Goal: Task Accomplishment & Management: Complete application form

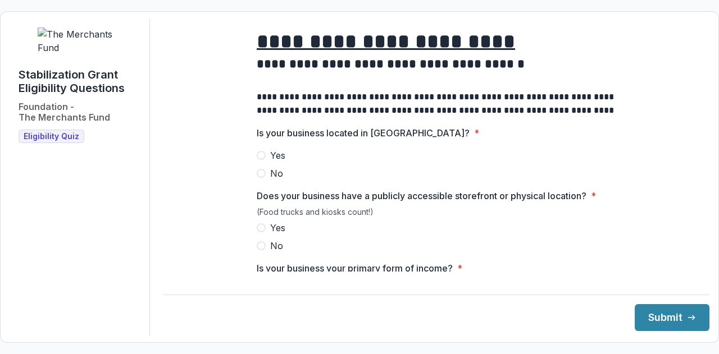
click at [373, 56] on h1 "**********" at bounding box center [436, 42] width 359 height 28
click at [275, 162] on span "Yes" at bounding box center [277, 155] width 15 height 13
click at [266, 235] on label "Yes" at bounding box center [436, 227] width 359 height 13
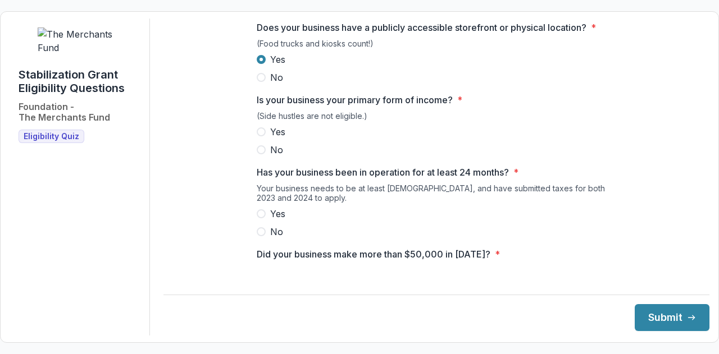
click at [271, 138] on span "Yes" at bounding box center [277, 131] width 15 height 13
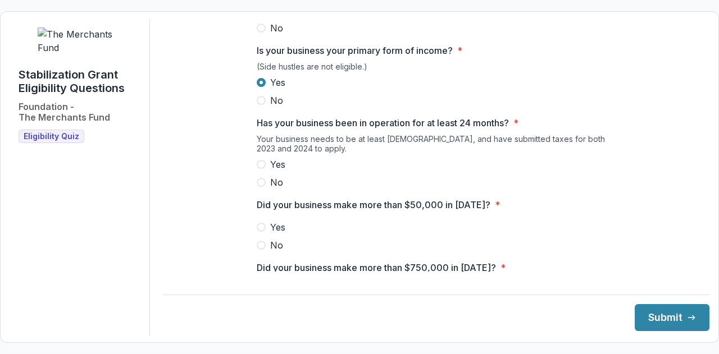
scroll to position [281, 0]
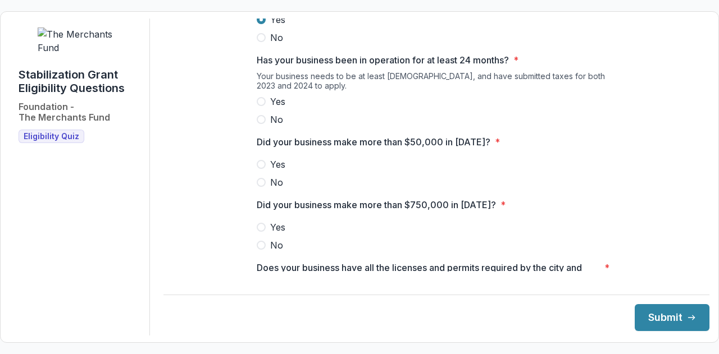
click at [267, 107] on label "Yes" at bounding box center [436, 101] width 359 height 13
click at [270, 167] on span "Yes" at bounding box center [277, 164] width 15 height 13
click at [266, 251] on label "No" at bounding box center [436, 245] width 359 height 13
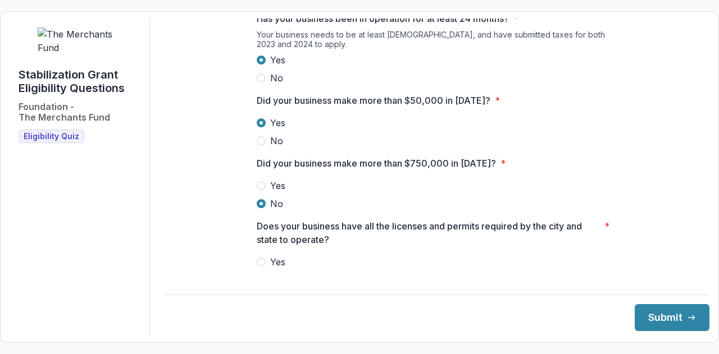
scroll to position [449, 0]
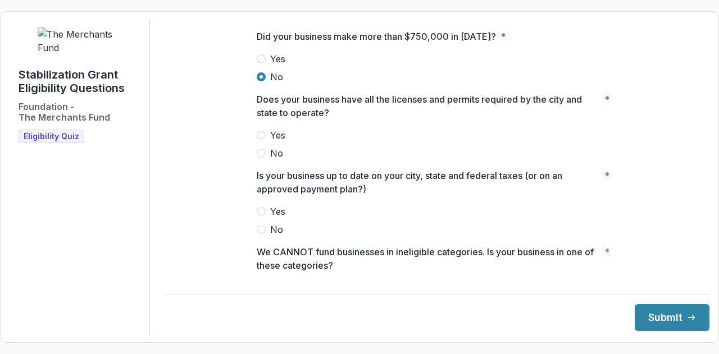
click at [274, 139] on span "Yes" at bounding box center [277, 135] width 15 height 13
click at [270, 218] on span "Yes" at bounding box center [277, 211] width 15 height 13
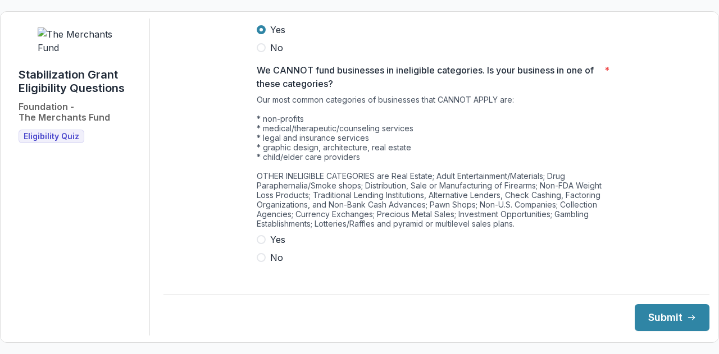
scroll to position [638, 0]
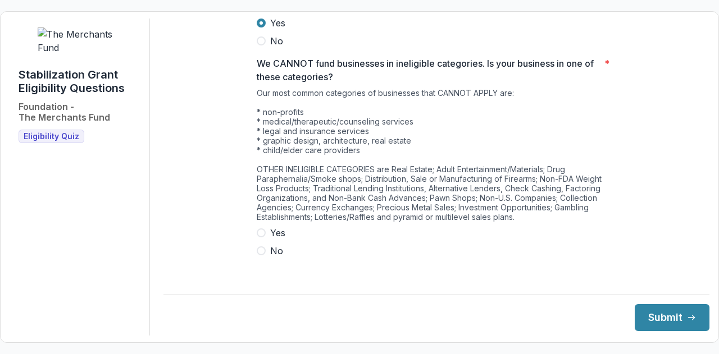
click at [272, 257] on span "No" at bounding box center [276, 250] width 13 height 13
click at [666, 326] on button "Submit" at bounding box center [671, 317] width 75 height 27
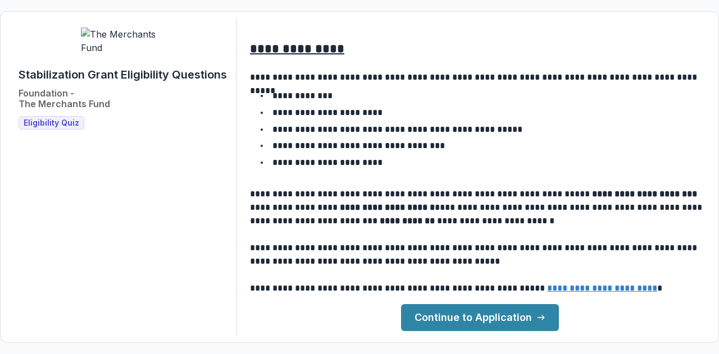
click at [516, 316] on link "Continue to Application" at bounding box center [480, 317] width 158 height 27
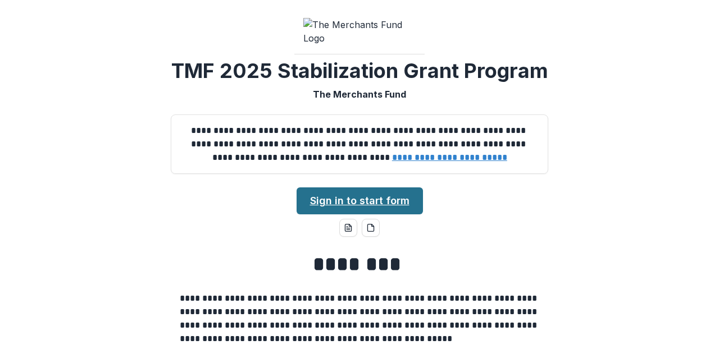
click at [382, 214] on link "Sign in to start form" at bounding box center [359, 201] width 126 height 27
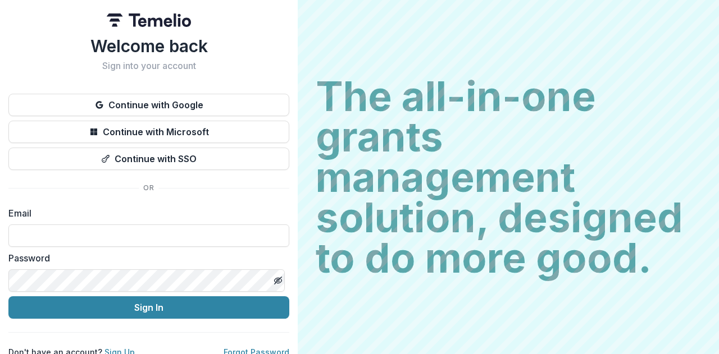
click at [185, 248] on form "Email Password Sign In" at bounding box center [148, 263] width 281 height 112
click at [187, 239] on input at bounding box center [148, 236] width 281 height 22
paste input "**********"
drag, startPoint x: 24, startPoint y: 234, endPoint x: 0, endPoint y: 232, distance: 23.7
click at [0, 232] on div "**********" at bounding box center [149, 179] width 298 height 358
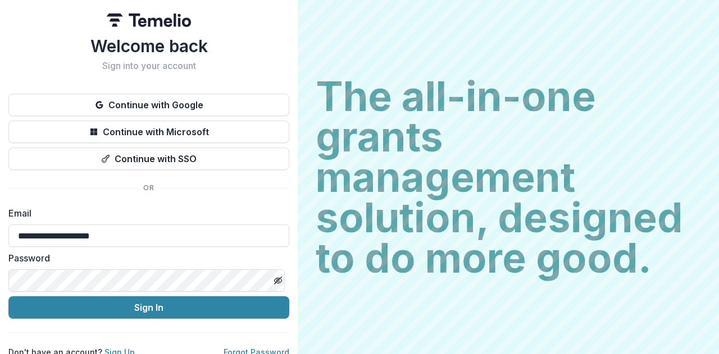
type input "**********"
click at [8, 296] on button "Sign In" at bounding box center [148, 307] width 281 height 22
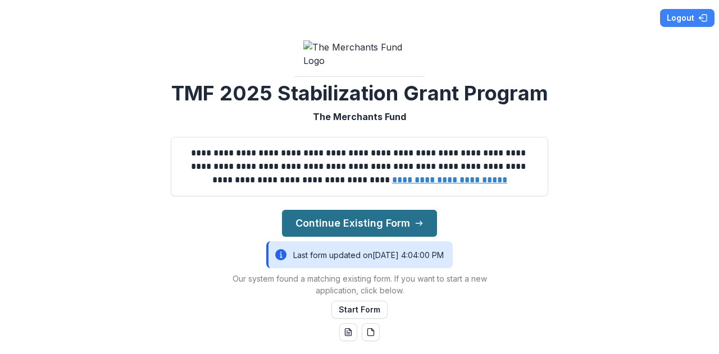
click at [311, 237] on button "Continue Existing Form" at bounding box center [359, 223] width 155 height 27
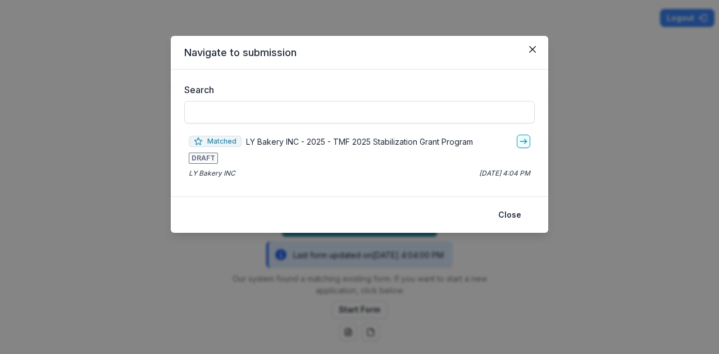
click at [284, 166] on div "Matched LY Bakery INC - 2025 - TMF 2025 Stabilization Grant Program DRAFT LY Ba…" at bounding box center [359, 156] width 350 height 53
click at [523, 145] on link "go-to" at bounding box center [523, 141] width 13 height 13
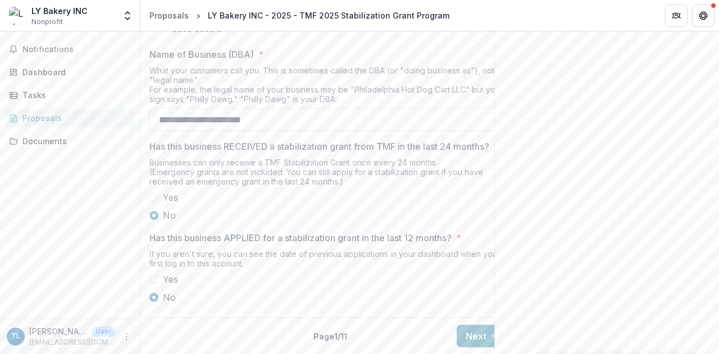
scroll to position [631, 0]
click at [479, 325] on button "Next" at bounding box center [482, 336] width 52 height 22
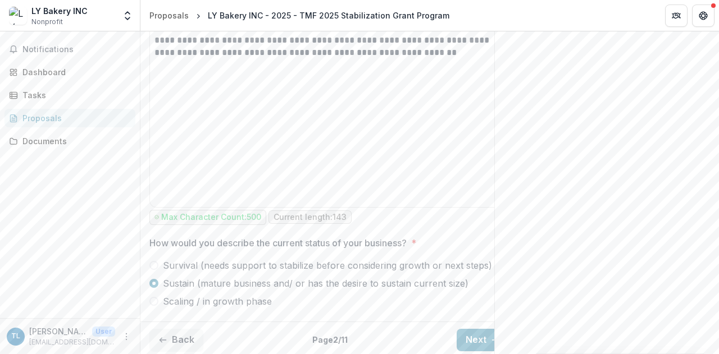
scroll to position [725, 0]
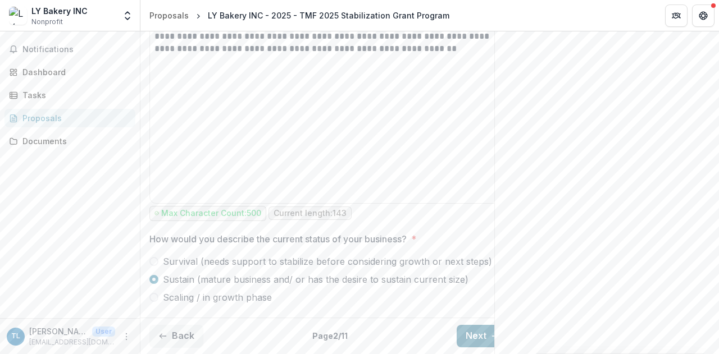
click at [476, 325] on button "Next" at bounding box center [482, 336] width 52 height 22
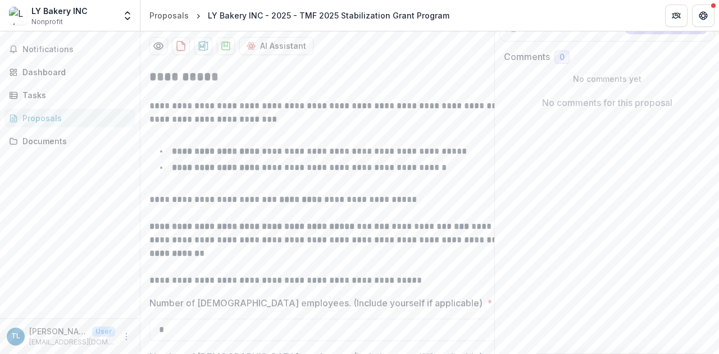
scroll to position [459, 0]
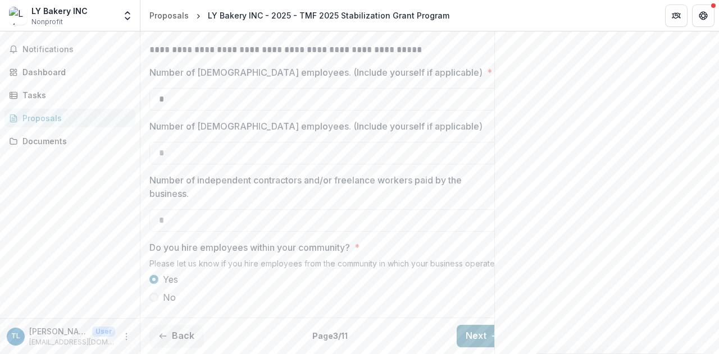
click at [474, 331] on button "Next" at bounding box center [482, 336] width 52 height 22
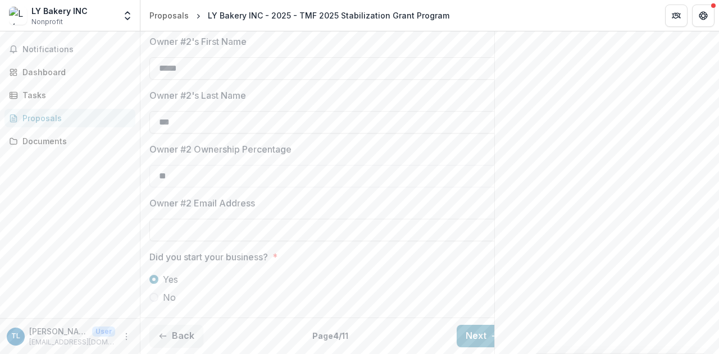
scroll to position [486, 0]
click at [470, 330] on button "Next" at bounding box center [482, 336] width 52 height 22
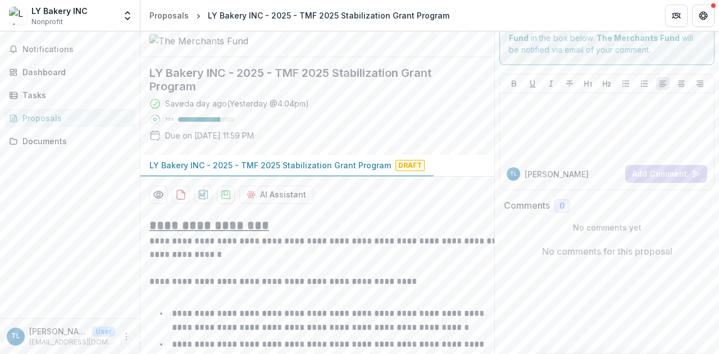
scroll to position [0, 0]
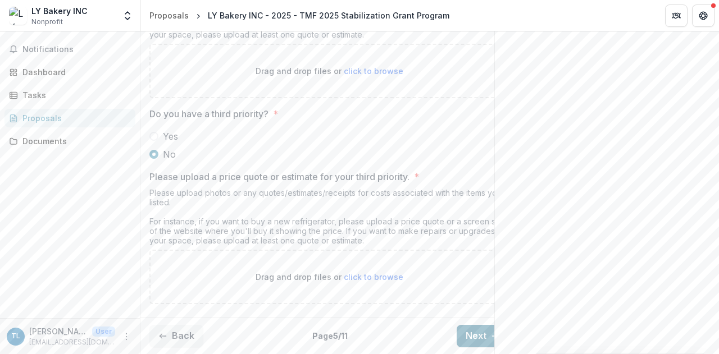
click at [481, 325] on button "Next" at bounding box center [482, 336] width 52 height 22
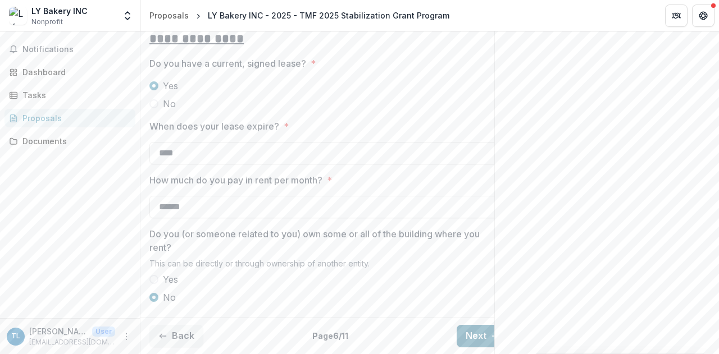
click at [473, 325] on button "Next" at bounding box center [482, 336] width 52 height 22
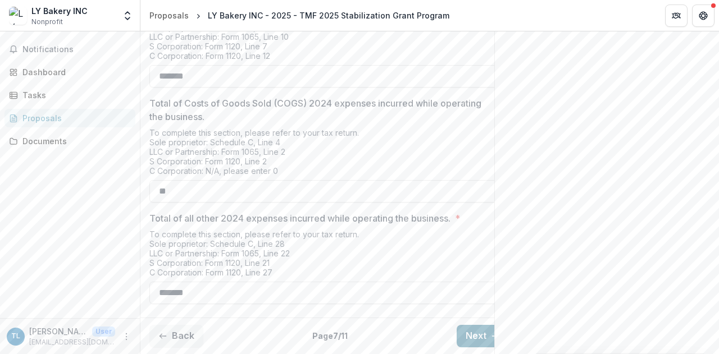
click at [473, 325] on button "Next" at bounding box center [482, 336] width 52 height 22
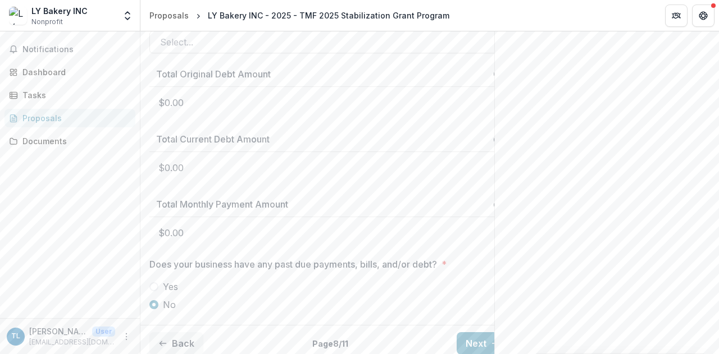
scroll to position [597, 0]
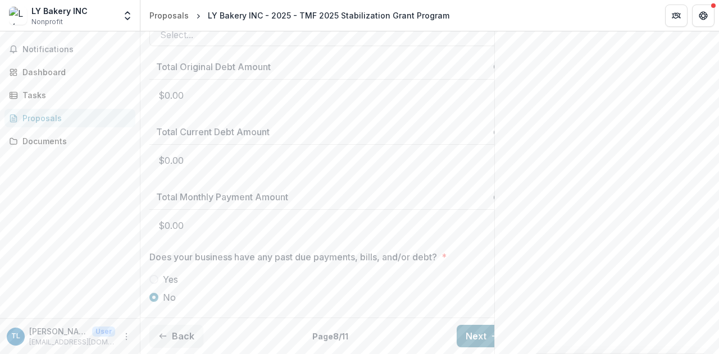
click at [477, 325] on button "Next" at bounding box center [482, 336] width 52 height 22
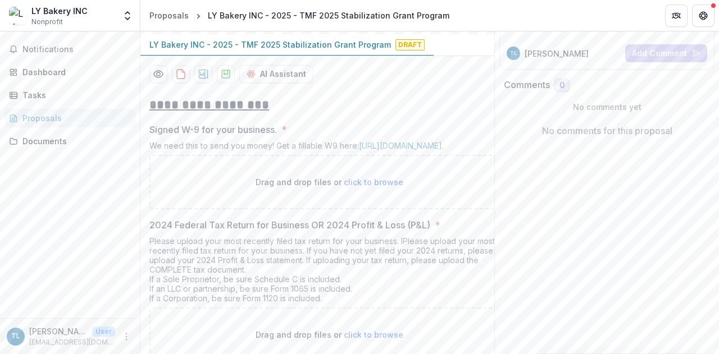
scroll to position [148, 0]
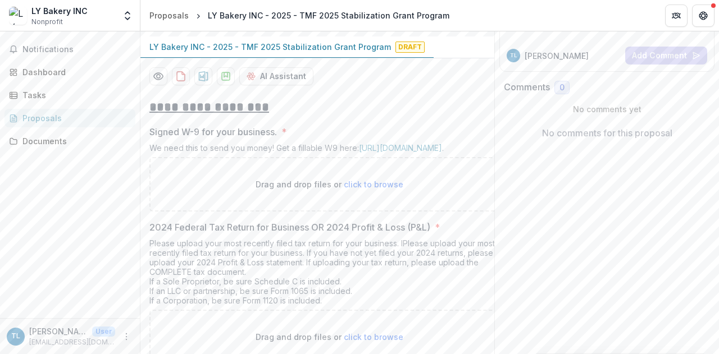
click at [382, 189] on span "click to browse" at bounding box center [374, 185] width 60 height 10
type input "**********"
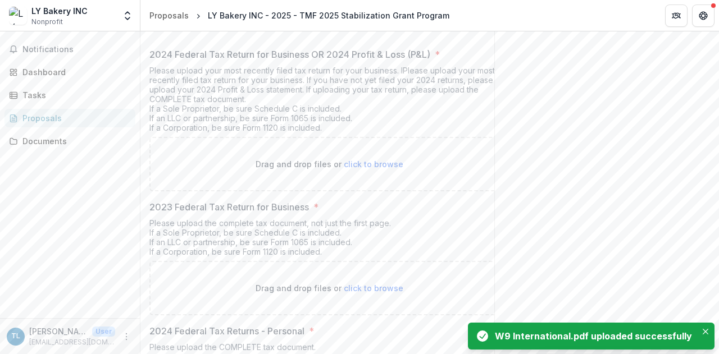
scroll to position [429, 0]
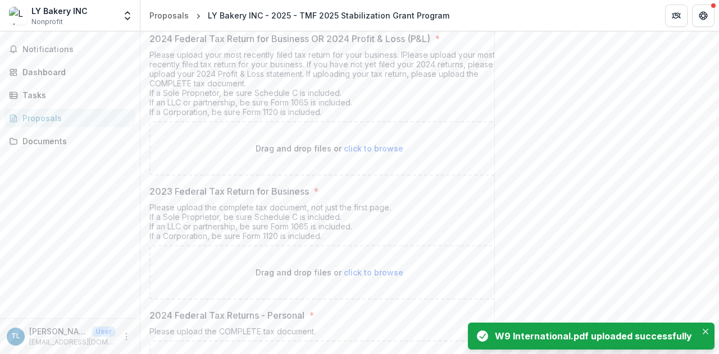
click at [380, 154] on p "Drag and drop files or click to browse" at bounding box center [329, 149] width 148 height 12
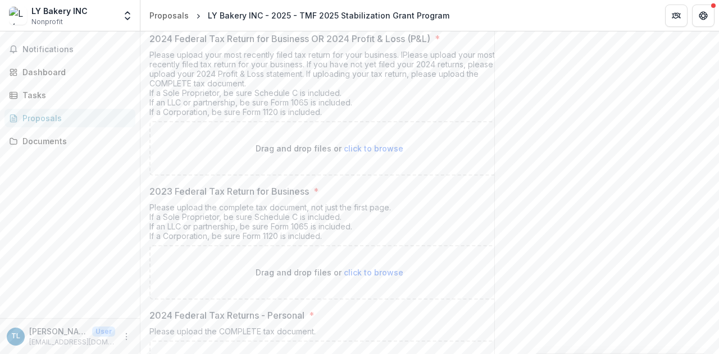
click at [372, 176] on div "Drag and drop files or click to browse" at bounding box center [328, 148] width 359 height 54
type input "**********"
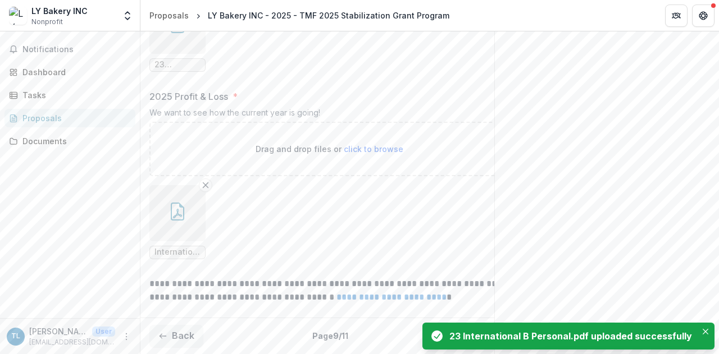
scroll to position [1171, 0]
click at [463, 325] on button "Next" at bounding box center [482, 336] width 52 height 22
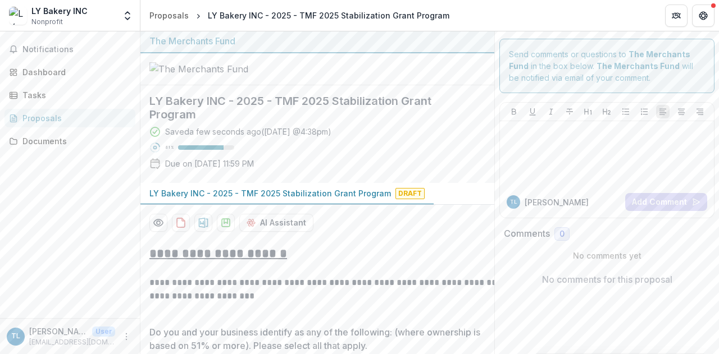
scroll to position [0, 0]
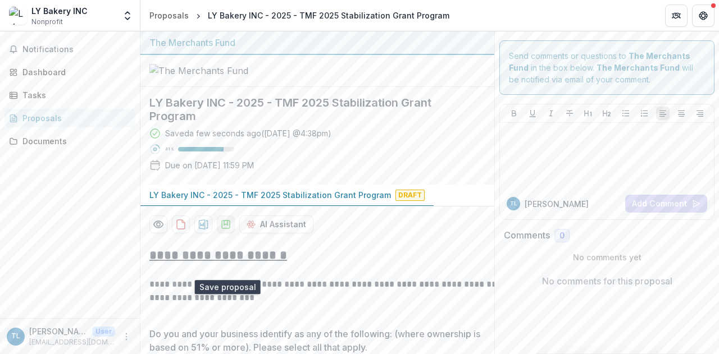
click at [234, 234] on button "download-proposal" at bounding box center [226, 225] width 18 height 18
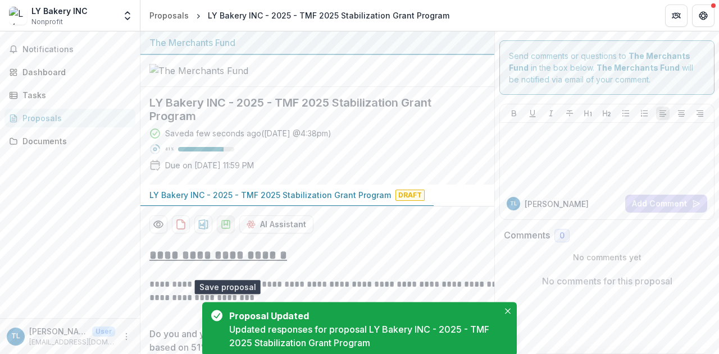
click at [224, 225] on polygon "download-proposal" at bounding box center [225, 223] width 3 height 4
